Goal: Communication & Community: Share content

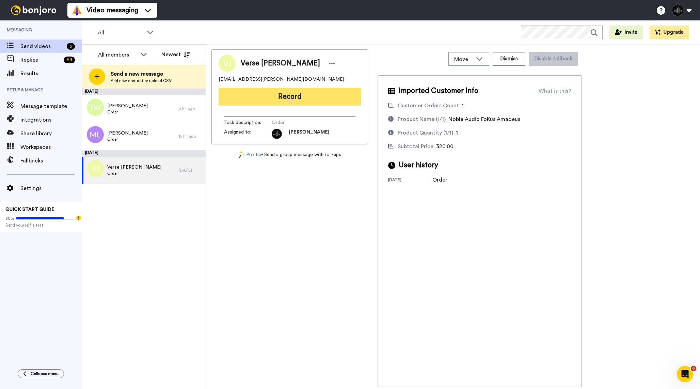
click at [334, 89] on button "Record" at bounding box center [290, 97] width 142 height 18
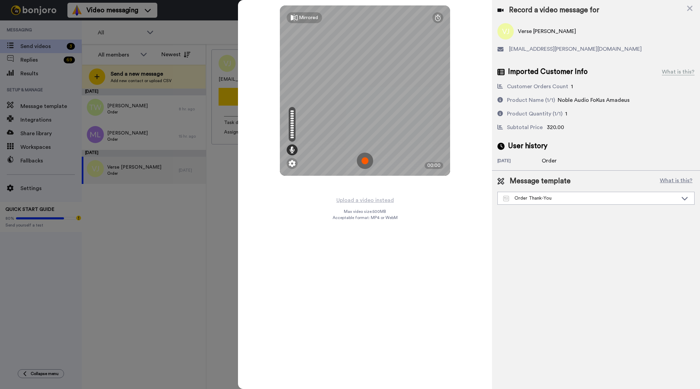
click at [370, 158] on img at bounding box center [365, 161] width 16 height 16
click at [365, 159] on img at bounding box center [365, 161] width 16 height 16
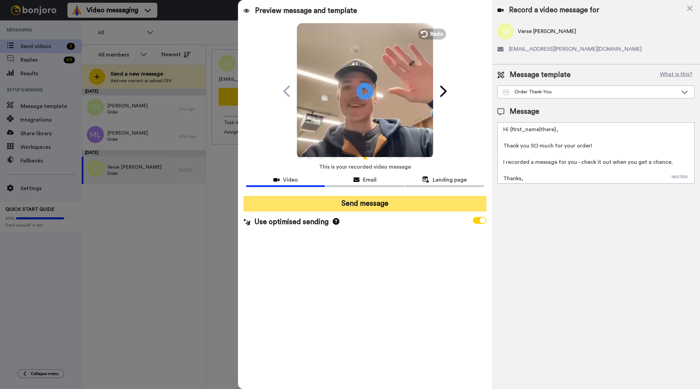
click at [367, 201] on button "Send message" at bounding box center [365, 204] width 243 height 16
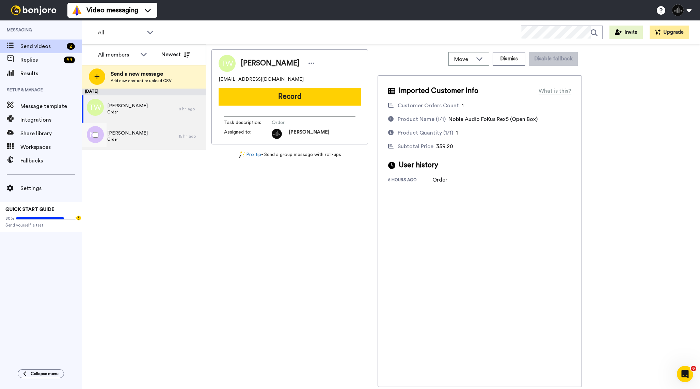
click at [136, 137] on span "Order" at bounding box center [127, 139] width 41 height 5
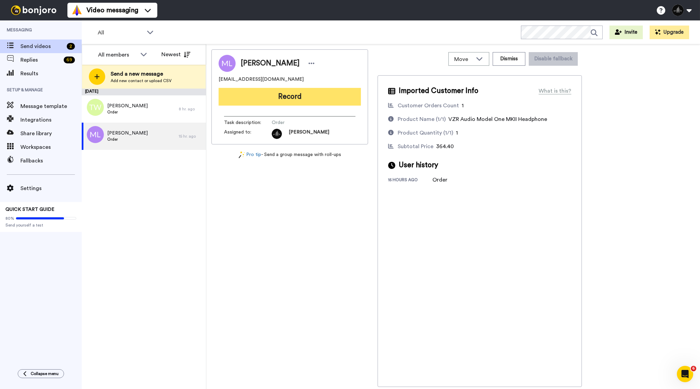
click at [337, 99] on button "Record" at bounding box center [290, 97] width 142 height 18
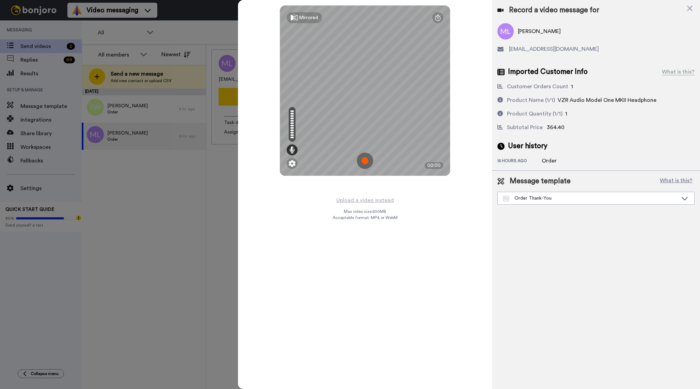
click at [366, 159] on img at bounding box center [365, 161] width 16 height 16
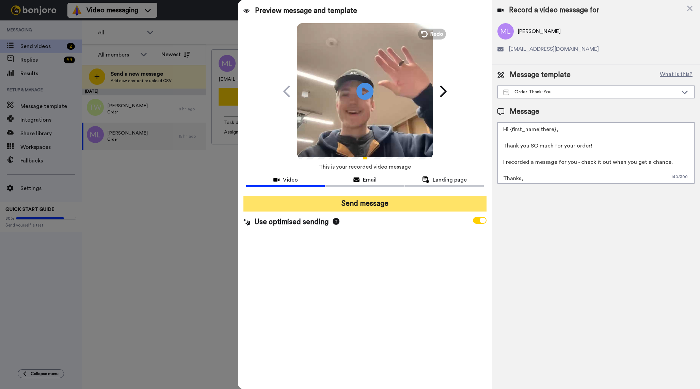
click at [371, 204] on button "Send message" at bounding box center [365, 204] width 243 height 16
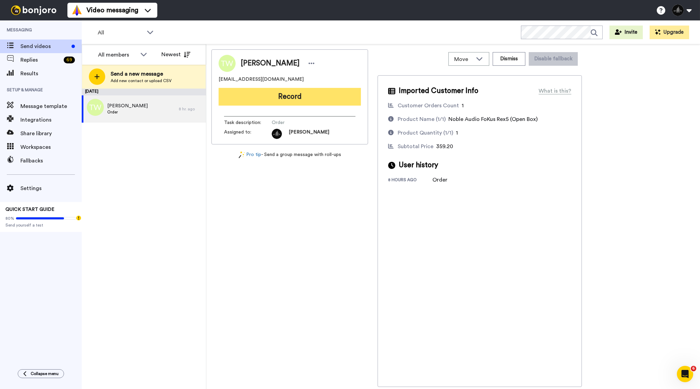
click at [311, 97] on button "Record" at bounding box center [290, 97] width 142 height 18
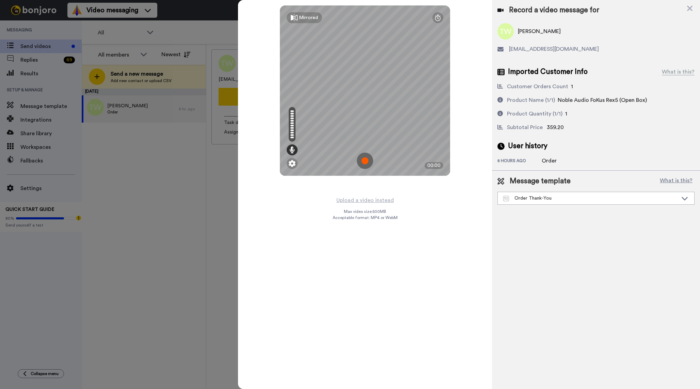
click at [365, 163] on img at bounding box center [365, 161] width 16 height 16
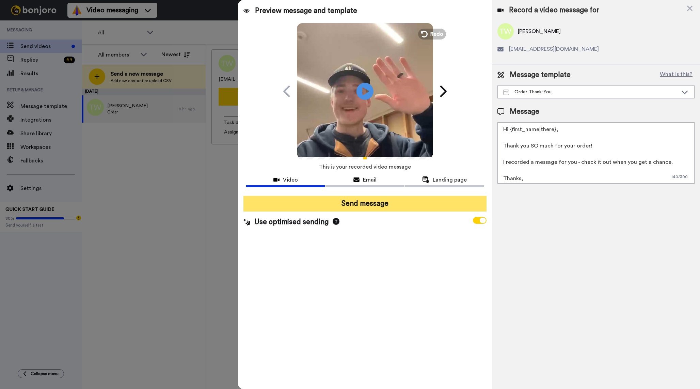
click at [390, 206] on button "Send message" at bounding box center [365, 204] width 243 height 16
